Goal: Information Seeking & Learning: Compare options

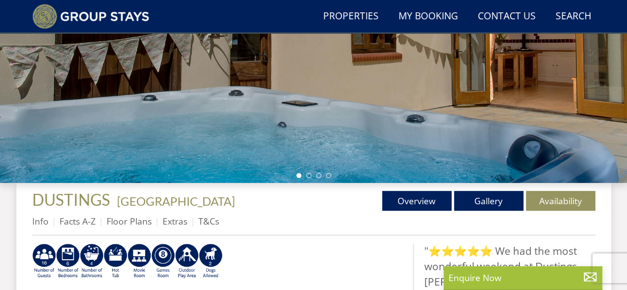
scroll to position [286, 0]
